Goal: Transaction & Acquisition: Obtain resource

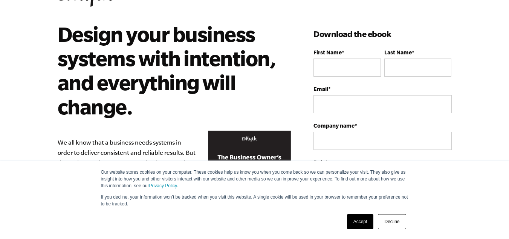
type input "[PERSON_NAME]"
type input "[EMAIL_ADDRESS][DOMAIN_NAME]"
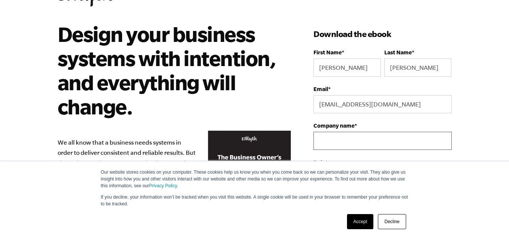
type input "Mishawka drywall"
select select "United States"
type input "15745323000"
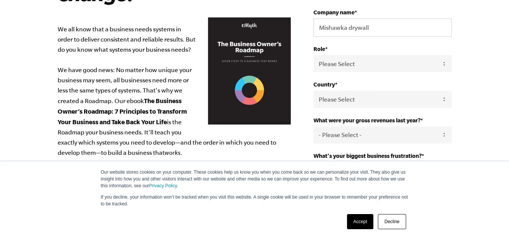
scroll to position [226, 0]
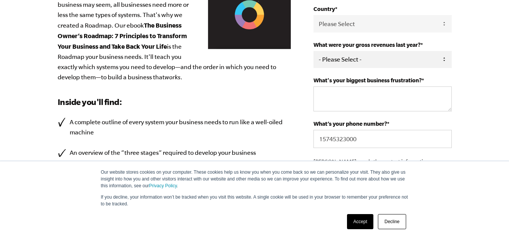
click at [388, 60] on select "- Please Select - 0-75K 76-150K 151-275K 276-500K 501-750K 751-1M 1-2.5M 2.5-5M…" at bounding box center [382, 59] width 138 height 17
select select "751-1M"
click at [313, 51] on select "- Please Select - 0-75K 76-150K 151-275K 276-500K 501-750K 751-1M 1-2.5M 2.5-5M…" at bounding box center [382, 59] width 138 height 17
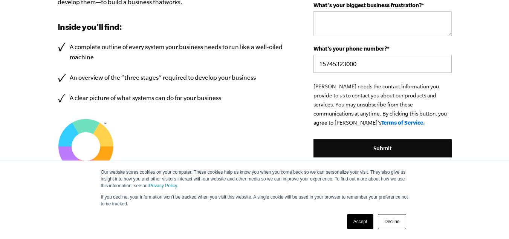
scroll to position [301, 0]
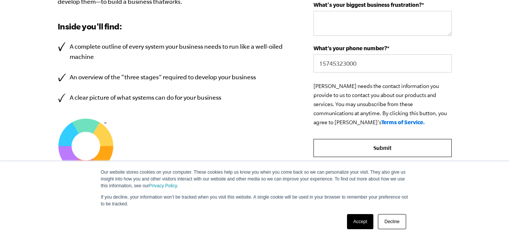
click at [395, 144] on input "Submit" at bounding box center [382, 148] width 138 height 18
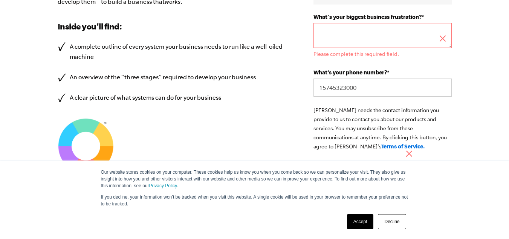
click at [371, 44] on textarea "What's your biggest business frustration? *" at bounding box center [382, 35] width 138 height 25
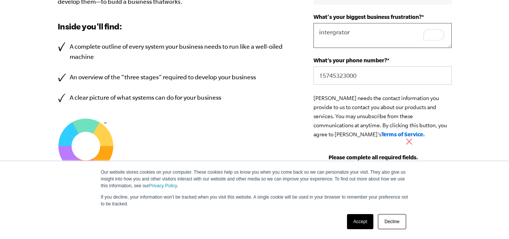
type textarea "intergrator"
click at [358, 222] on link "Accept" at bounding box center [360, 221] width 27 height 15
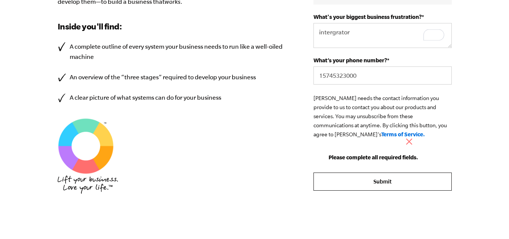
scroll to position [0, 0]
click at [391, 181] on input "Submit" at bounding box center [382, 181] width 138 height 18
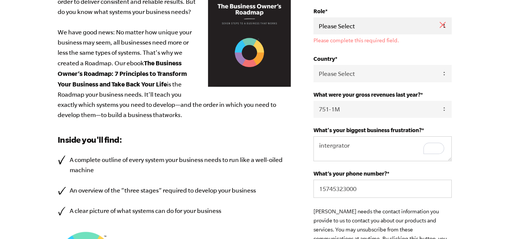
click at [419, 27] on select "Please Select Owner Partner / Co-Owner Executive Employee / Other" at bounding box center [382, 25] width 138 height 17
select select "Partner / Co-Owner"
click at [313, 17] on select "Please Select Owner Partner / Co-Owner Executive Employee / Other" at bounding box center [382, 25] width 138 height 17
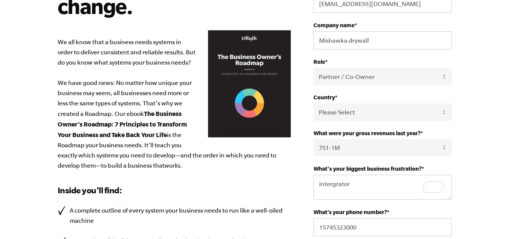
scroll to position [75, 0]
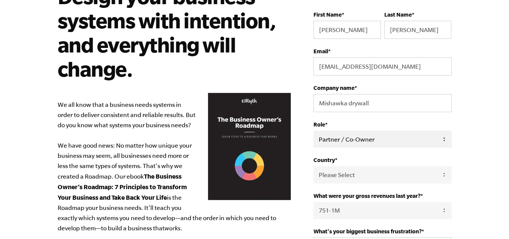
click at [355, 138] on select "Please Select Owner Partner / Co-Owner Executive Employee / Other" at bounding box center [382, 138] width 138 height 17
click at [313, 130] on select "Please Select Owner Partner / Co-Owner Executive Employee / Other" at bounding box center [382, 138] width 138 height 17
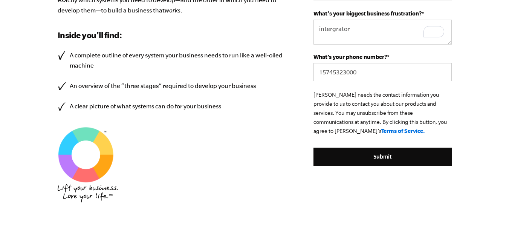
scroll to position [301, 0]
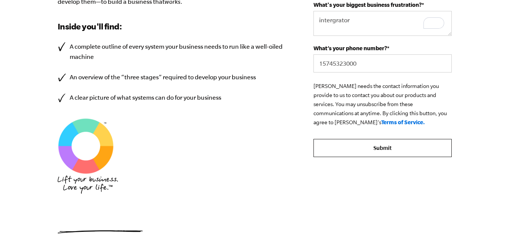
click at [390, 149] on input "Submit" at bounding box center [382, 148] width 138 height 18
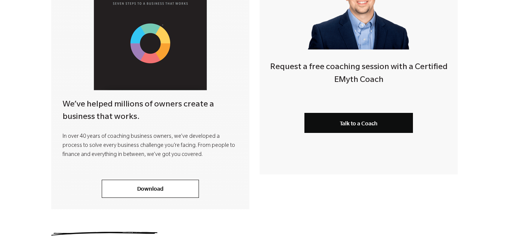
scroll to position [302, 0]
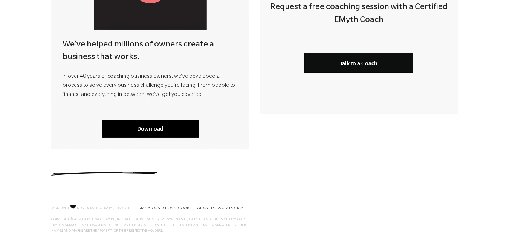
click at [164, 130] on link "Download" at bounding box center [150, 128] width 97 height 18
